Goal: Task Accomplishment & Management: Manage account settings

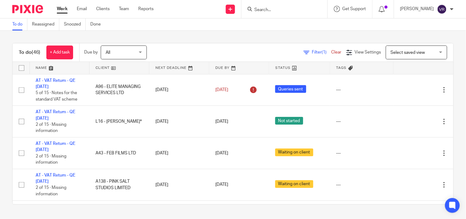
click at [266, 26] on div "To do Reassigned Snoozed Done" at bounding box center [233, 24] width 466 height 12
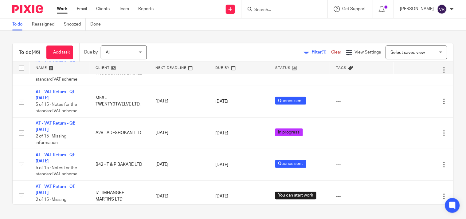
click at [280, 12] on input "Search" at bounding box center [281, 10] width 55 height 6
paste input "Karene"
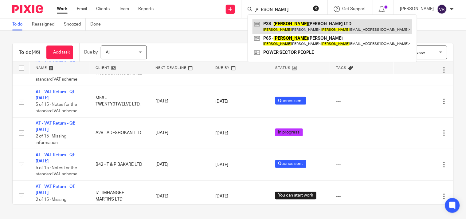
type input "Karene"
click at [295, 24] on link at bounding box center [333, 26] width 160 height 14
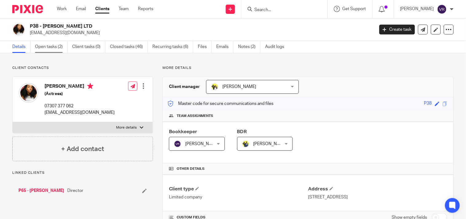
click at [57, 49] on link "Open tasks (2)" at bounding box center [51, 47] width 33 height 12
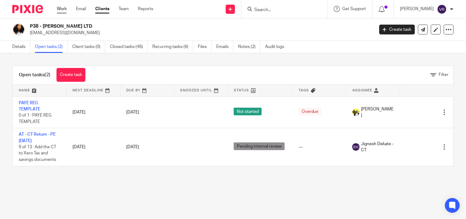
click at [60, 8] on link "Work" at bounding box center [62, 9] width 10 height 6
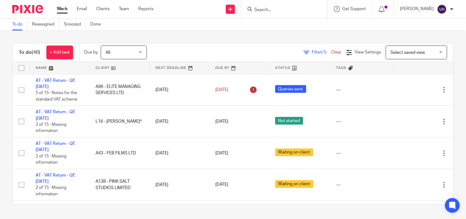
click at [122, 7] on link "Team" at bounding box center [124, 9] width 10 height 6
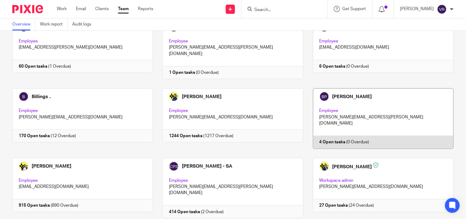
scroll to position [68, 0]
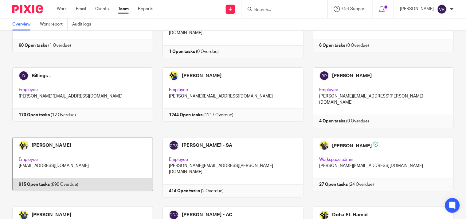
click at [105, 155] on link at bounding box center [78, 167] width 150 height 60
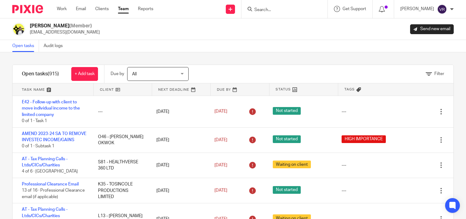
click at [274, 49] on div "Open tasks Audit logs" at bounding box center [233, 46] width 466 height 12
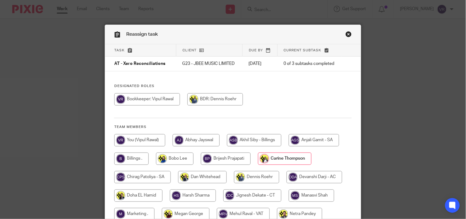
click at [134, 142] on input "radio" at bounding box center [139, 140] width 51 height 12
radio input "true"
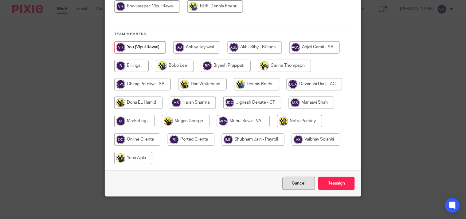
scroll to position [95, 0]
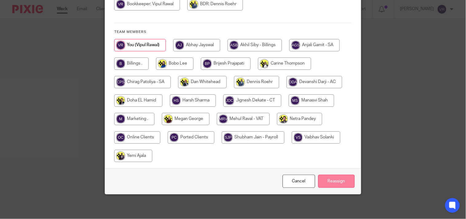
click at [328, 180] on input "Reassign" at bounding box center [336, 181] width 37 height 13
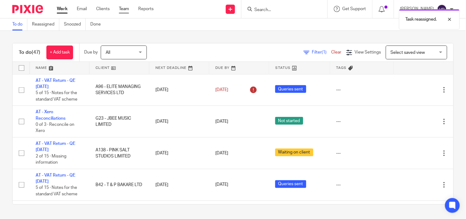
click at [123, 10] on link "Team" at bounding box center [124, 9] width 10 height 6
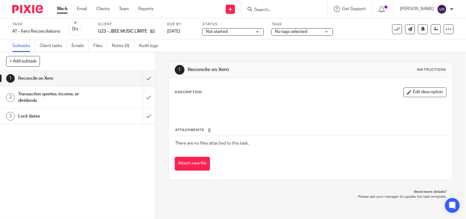
click at [257, 33] on div "Not started Not started" at bounding box center [233, 31] width 61 height 7
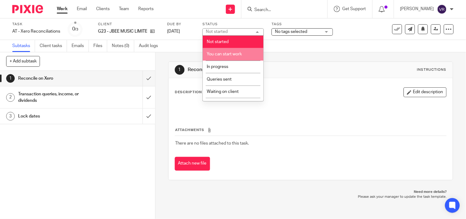
click at [237, 54] on span "You can start work" at bounding box center [224, 54] width 35 height 4
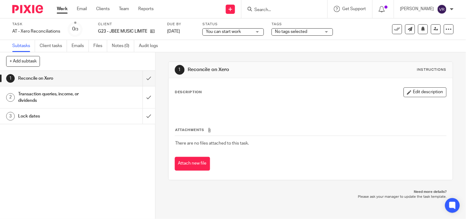
click at [243, 33] on span "You can start work" at bounding box center [229, 32] width 46 height 6
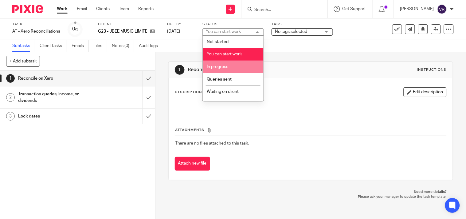
click at [233, 64] on li "In progress" at bounding box center [233, 67] width 61 height 13
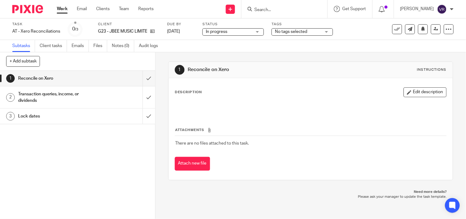
click at [203, 46] on div "Subtasks Client tasks Emails Files Notes (0) Audit logs" at bounding box center [233, 46] width 466 height 12
click at [139, 81] on input "submit" at bounding box center [77, 78] width 155 height 15
click at [140, 94] on input "submit" at bounding box center [77, 97] width 155 height 22
click at [141, 116] on input "submit" at bounding box center [77, 115] width 155 height 15
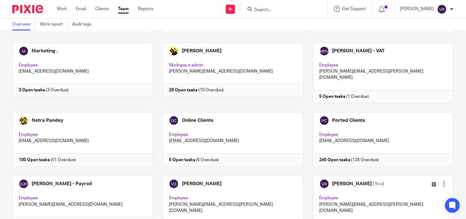
scroll to position [376, 0]
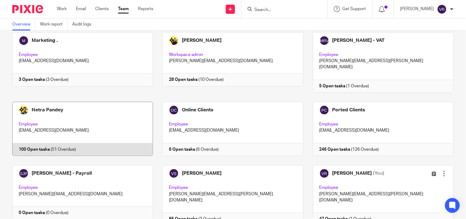
click at [73, 102] on link at bounding box center [78, 129] width 150 height 54
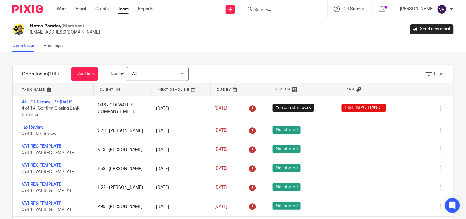
scroll to position [927, 0]
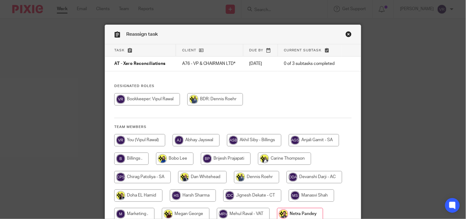
click at [141, 142] on input "radio" at bounding box center [139, 140] width 51 height 12
radio input "true"
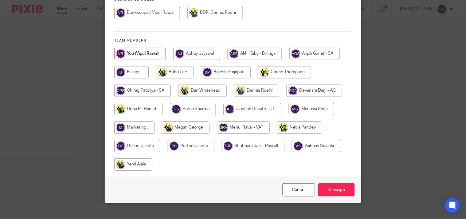
scroll to position [95, 0]
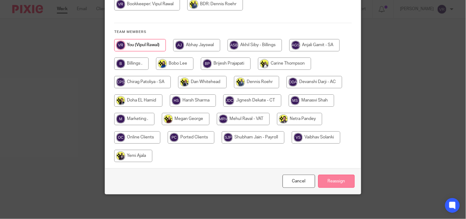
click at [340, 180] on input "Reassign" at bounding box center [336, 181] width 37 height 13
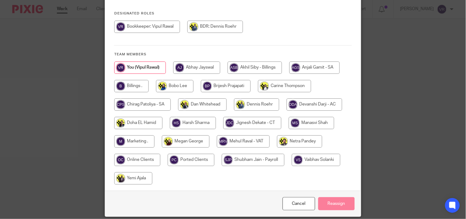
scroll to position [0, 0]
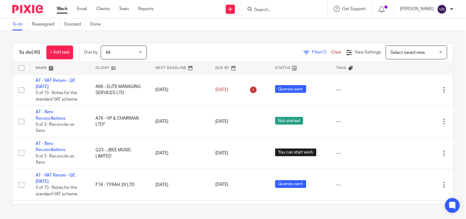
click at [278, 28] on div "To do Reassigned Snoozed Done" at bounding box center [233, 24] width 466 height 12
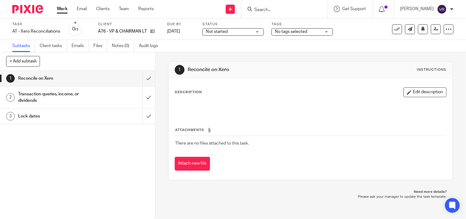
click at [258, 34] on div "Not started Not started" at bounding box center [233, 31] width 61 height 7
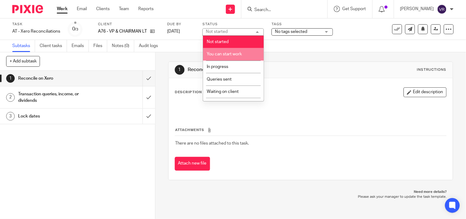
click at [234, 53] on span "You can start work" at bounding box center [224, 54] width 35 height 4
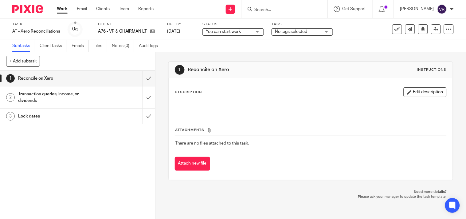
click at [194, 48] on div "Subtasks Client tasks Emails Files Notes (0) Audit logs" at bounding box center [233, 46] width 466 height 12
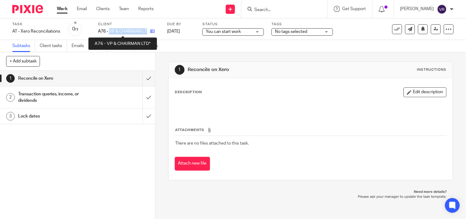
drag, startPoint x: 111, startPoint y: 32, endPoint x: 149, endPoint y: 33, distance: 38.1
click at [149, 33] on div "A76 - VP & CHAIRMAN LTD*" at bounding box center [128, 31] width 61 height 6
copy div "VP & CHAIRMAN LTD*"
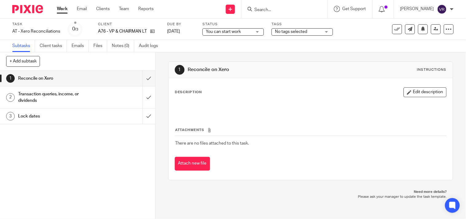
click at [202, 44] on div "Subtasks Client tasks Emails Files Notes (0) Audit logs" at bounding box center [233, 46] width 466 height 12
click at [260, 32] on div "You can start work You can start work" at bounding box center [233, 31] width 61 height 7
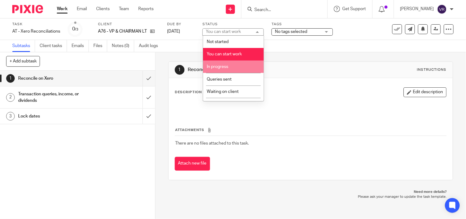
click at [236, 66] on li "In progress" at bounding box center [233, 67] width 61 height 13
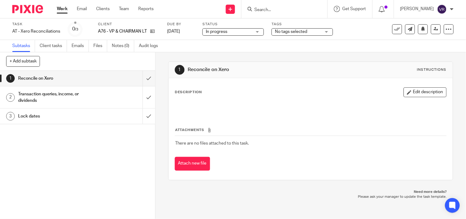
click at [236, 49] on div "Subtasks Client tasks Emails Files Notes (0) Audit logs" at bounding box center [233, 46] width 466 height 12
click at [143, 82] on input "submit" at bounding box center [77, 78] width 155 height 15
click at [143, 98] on input "submit" at bounding box center [77, 97] width 155 height 22
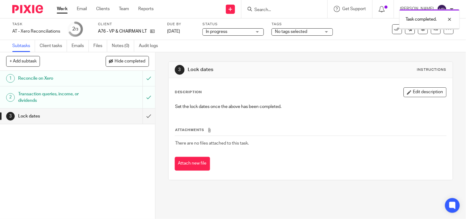
click at [140, 117] on input "submit" at bounding box center [77, 115] width 155 height 15
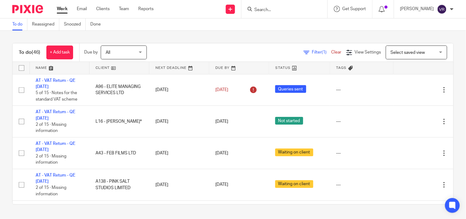
click at [62, 7] on link "Work" at bounding box center [62, 9] width 11 height 6
click at [178, 36] on div "To do (46) + Add task Due by All All Today Tomorrow This week Next week This mo…" at bounding box center [233, 124] width 466 height 186
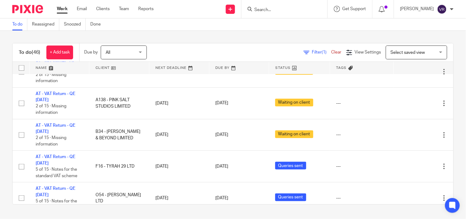
click at [66, 8] on link "Work" at bounding box center [62, 9] width 11 height 6
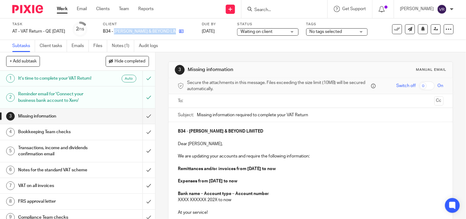
drag, startPoint x: 123, startPoint y: 32, endPoint x: 170, endPoint y: 32, distance: 46.4
click at [170, 32] on div "B34 - [PERSON_NAME] & BEYOND LIMITED" at bounding box center [148, 31] width 91 height 6
copy div "BREON & BEYOND LIMITED"
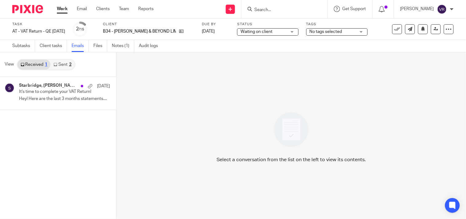
click at [56, 64] on icon at bounding box center [55, 65] width 4 height 4
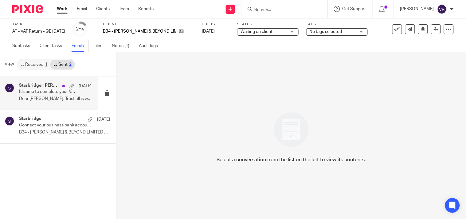
click at [57, 103] on div "Starbridge, Kemah Bob 7 Sep It's time to complete your VAT Return! Dear Kemah, …" at bounding box center [55, 93] width 73 height 21
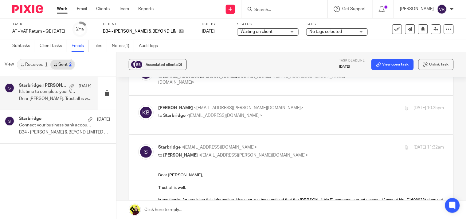
scroll to position [34, 0]
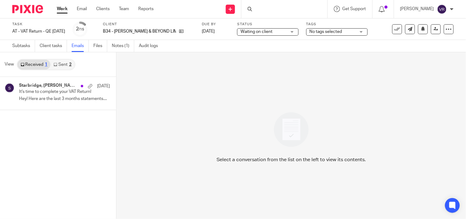
click at [62, 65] on link "Sent 2" at bounding box center [62, 65] width 24 height 10
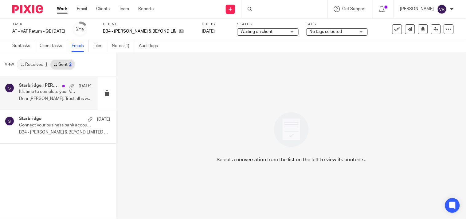
click at [47, 97] on p "Dear Kemah, Trust all is well. Could..." at bounding box center [55, 98] width 73 height 5
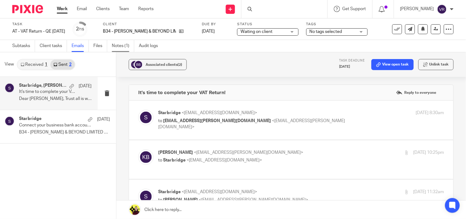
click at [123, 46] on link "Notes (1)" at bounding box center [123, 46] width 22 height 12
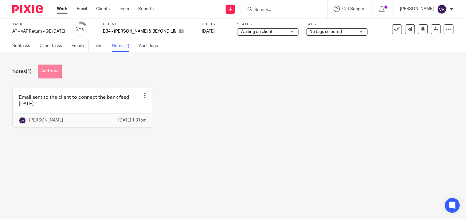
click at [55, 69] on button "Add note" at bounding box center [50, 72] width 24 height 14
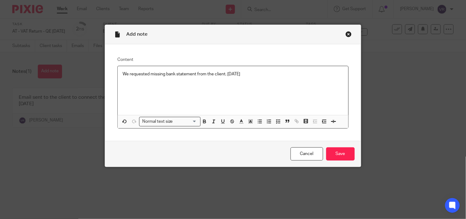
click at [148, 73] on p "We requested missing bank statement from the client. 16.09.2025" at bounding box center [233, 74] width 221 height 6
click at [267, 74] on p "We requested again missing bank statement from the client. [DATE]" at bounding box center [233, 74] width 221 height 6
click at [342, 157] on input "Save" at bounding box center [340, 153] width 29 height 13
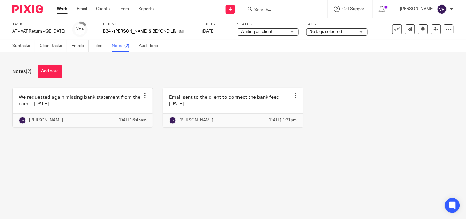
click at [208, 66] on div "Notes (2) Add note" at bounding box center [233, 72] width 442 height 14
